Goal: Information Seeking & Learning: Check status

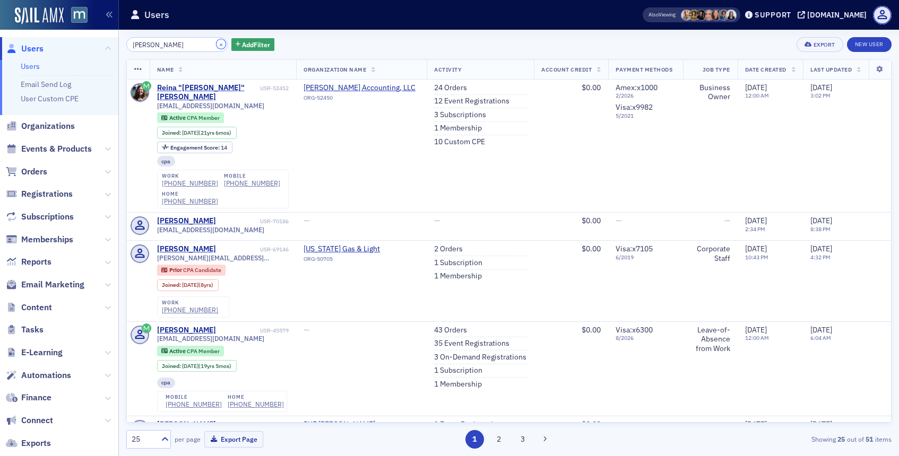
click at [217, 41] on button "×" at bounding box center [222, 44] width 10 height 10
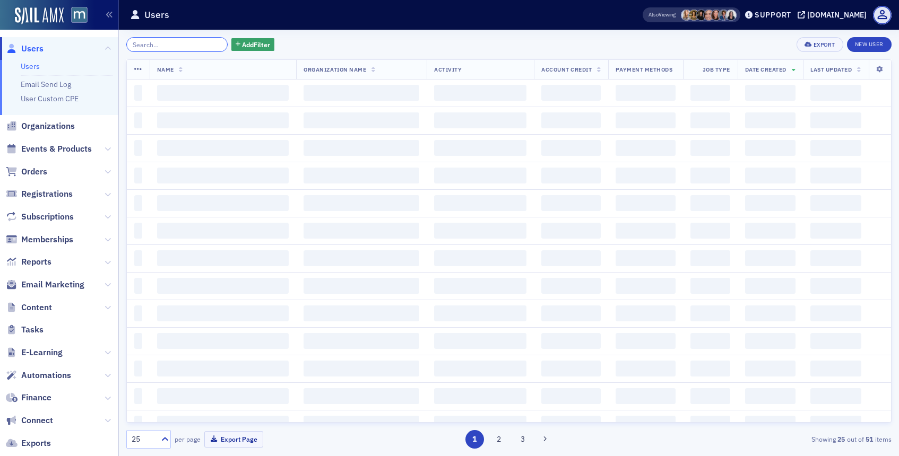
click at [204, 42] on input "search" at bounding box center [176, 44] width 101 height 15
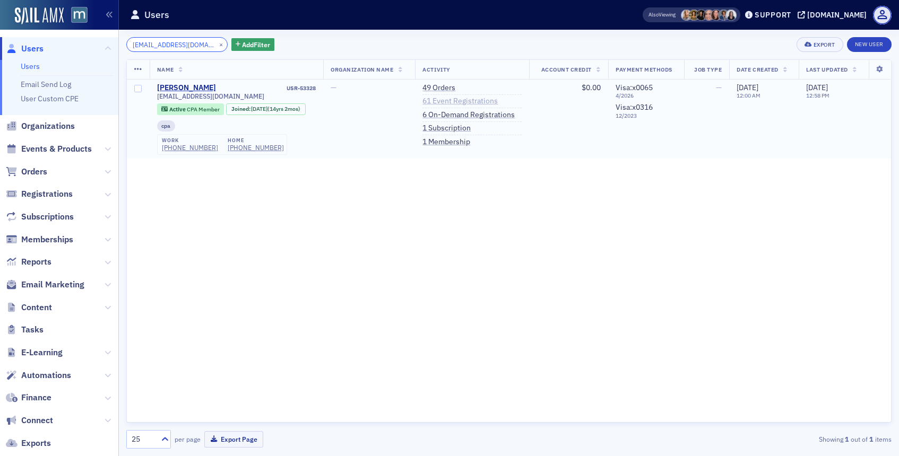
type input "[EMAIL_ADDRESS][DOMAIN_NAME]"
click at [461, 104] on link "61 Event Registrations" at bounding box center [459, 102] width 75 height 10
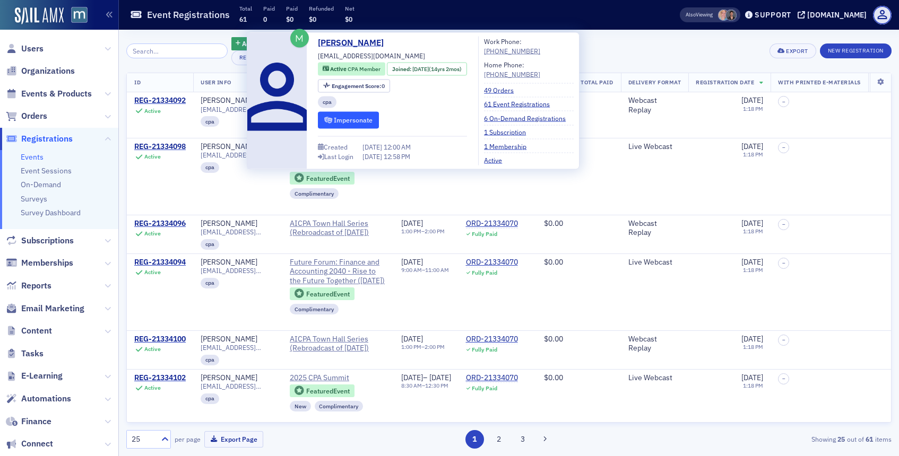
click at [324, 119] on icon "submit" at bounding box center [328, 120] width 8 height 6
